Goal: Find specific page/section: Find specific page/section

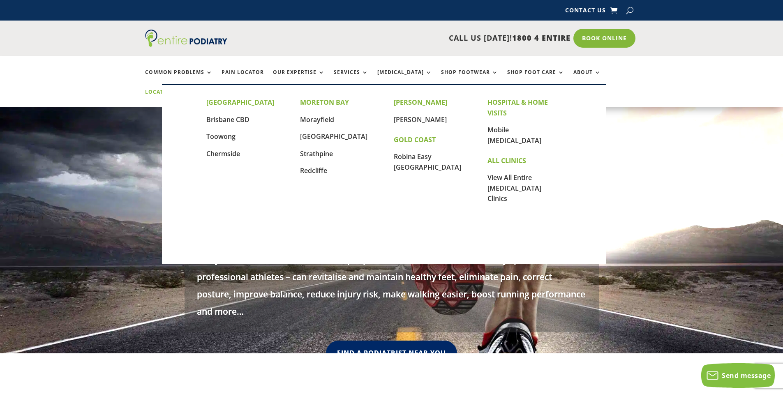
click at [186, 89] on link "Locations" at bounding box center [165, 98] width 41 height 18
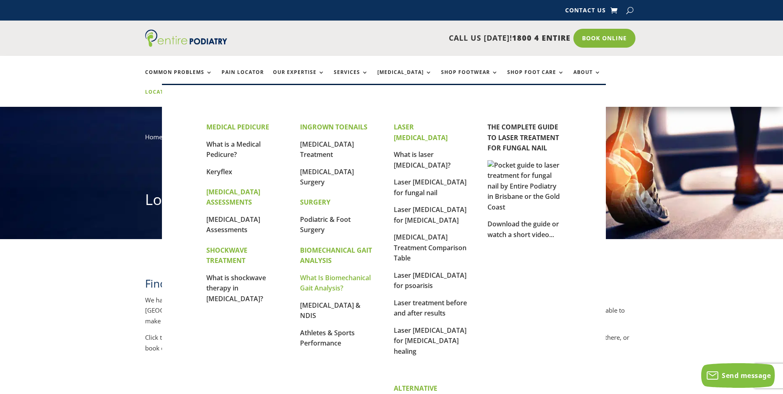
click at [330, 280] on link "What Is Biomechanical Gait Analysis?" at bounding box center [335, 283] width 71 height 20
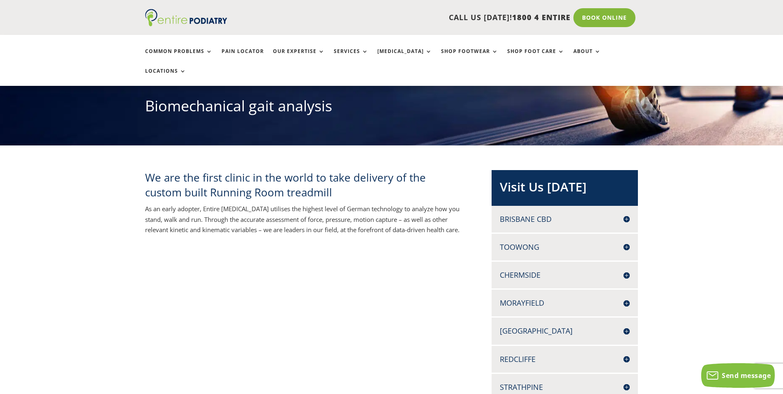
scroll to position [82, 0]
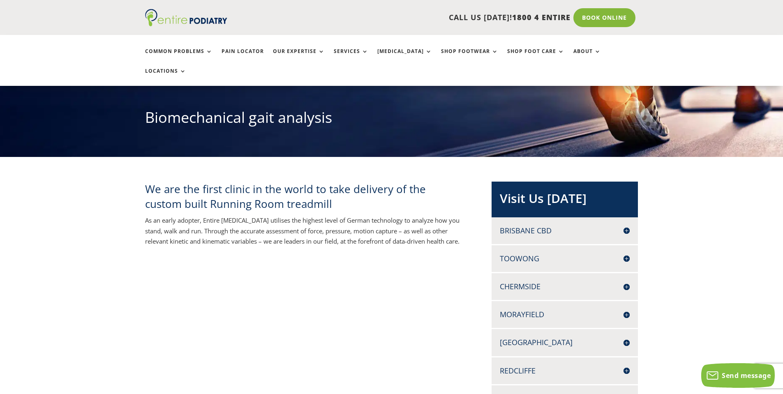
click at [529, 253] on h4 "Toowong" at bounding box center [565, 258] width 130 height 10
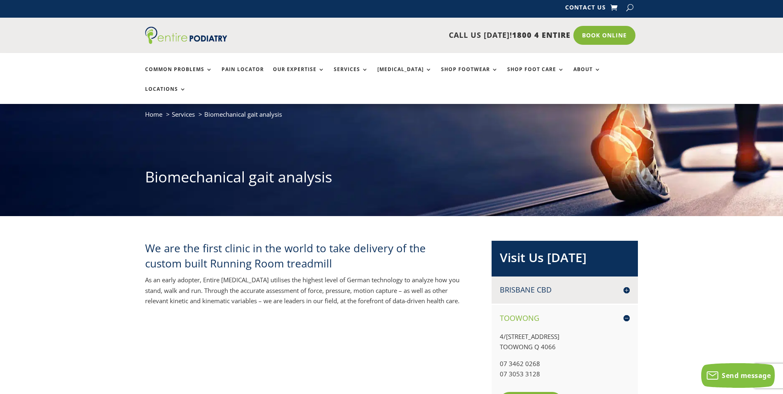
scroll to position [0, 0]
